Goal: Task Accomplishment & Management: Manage account settings

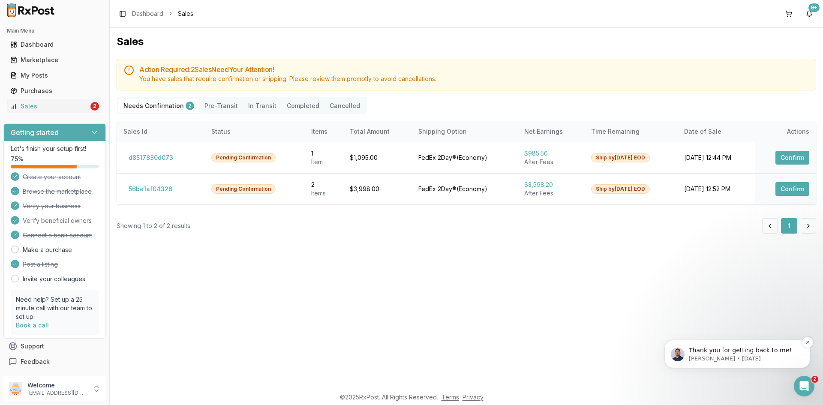
click at [737, 352] on p "Thank you for getting back to me!" at bounding box center [744, 350] width 111 height 9
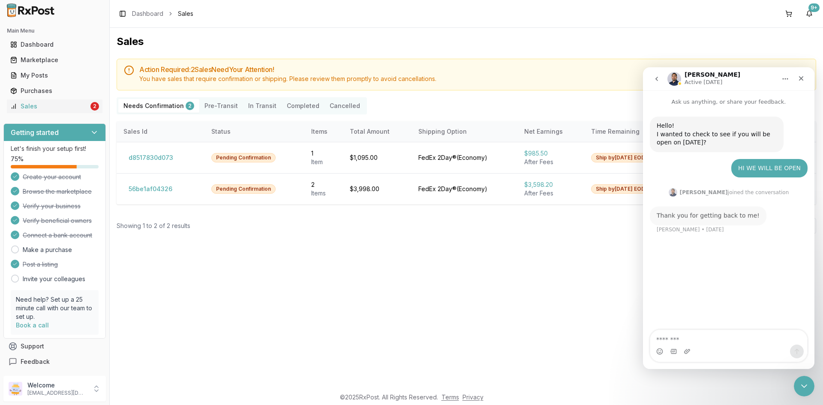
scroll to position [1, 0]
click at [791, 362] on div "Intercom messenger" at bounding box center [729, 346] width 158 height 33
click at [802, 383] on icon "Close Intercom Messenger" at bounding box center [803, 385] width 10 height 10
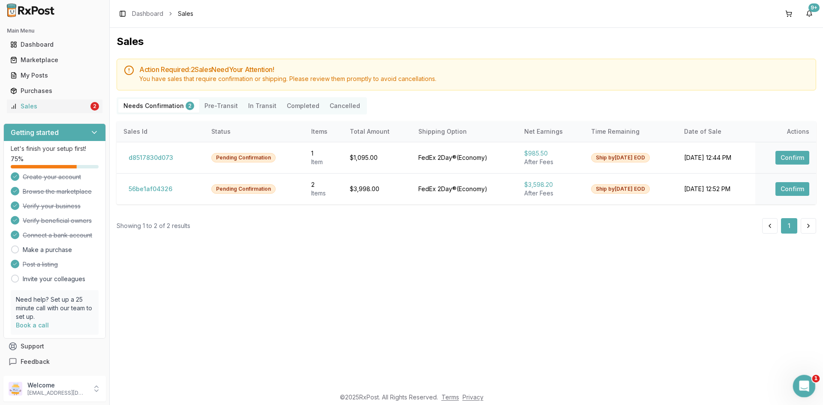
scroll to position [0, 0]
click at [777, 159] on button "Confirm" at bounding box center [793, 158] width 34 height 14
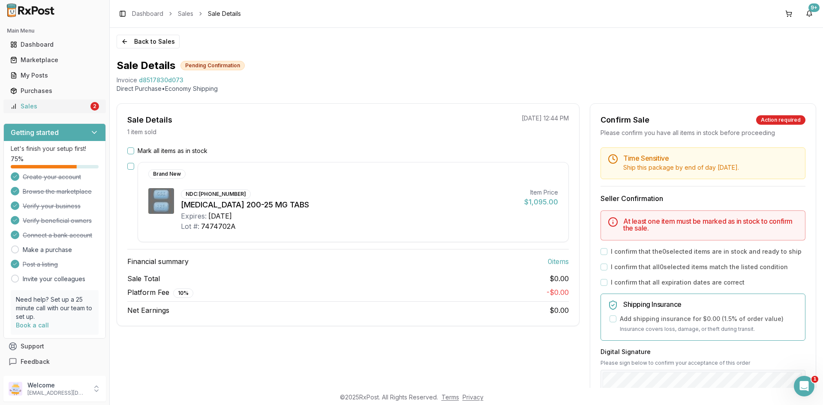
click at [28, 104] on div "Sales" at bounding box center [49, 106] width 78 height 9
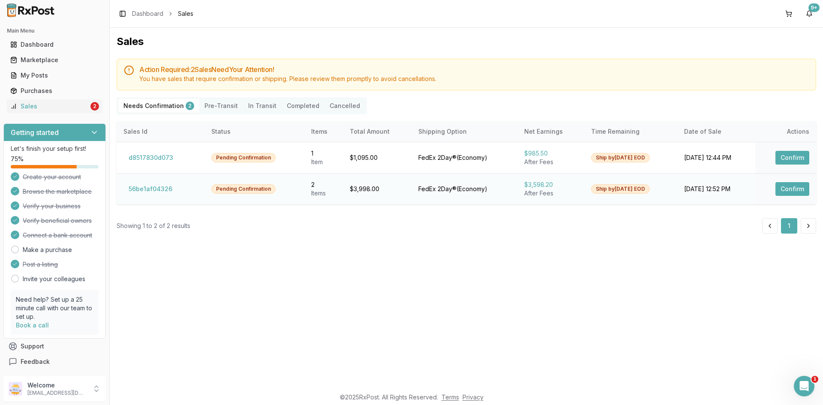
click at [803, 190] on button "Confirm" at bounding box center [793, 189] width 34 height 14
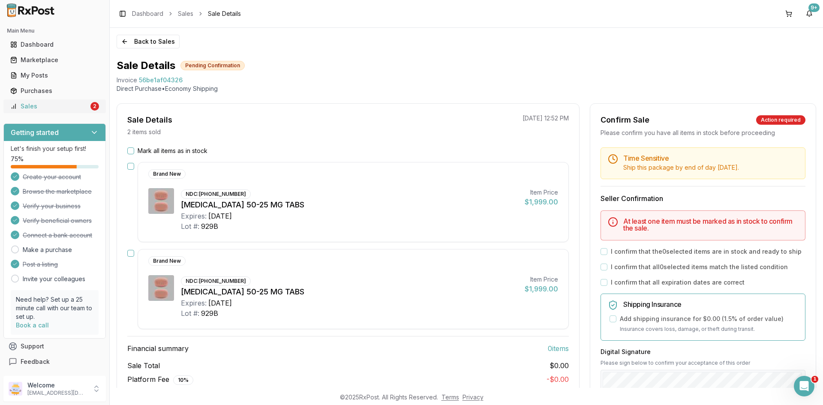
click at [41, 105] on div "Sales" at bounding box center [49, 106] width 78 height 9
